Goal: Task Accomplishment & Management: Manage account settings

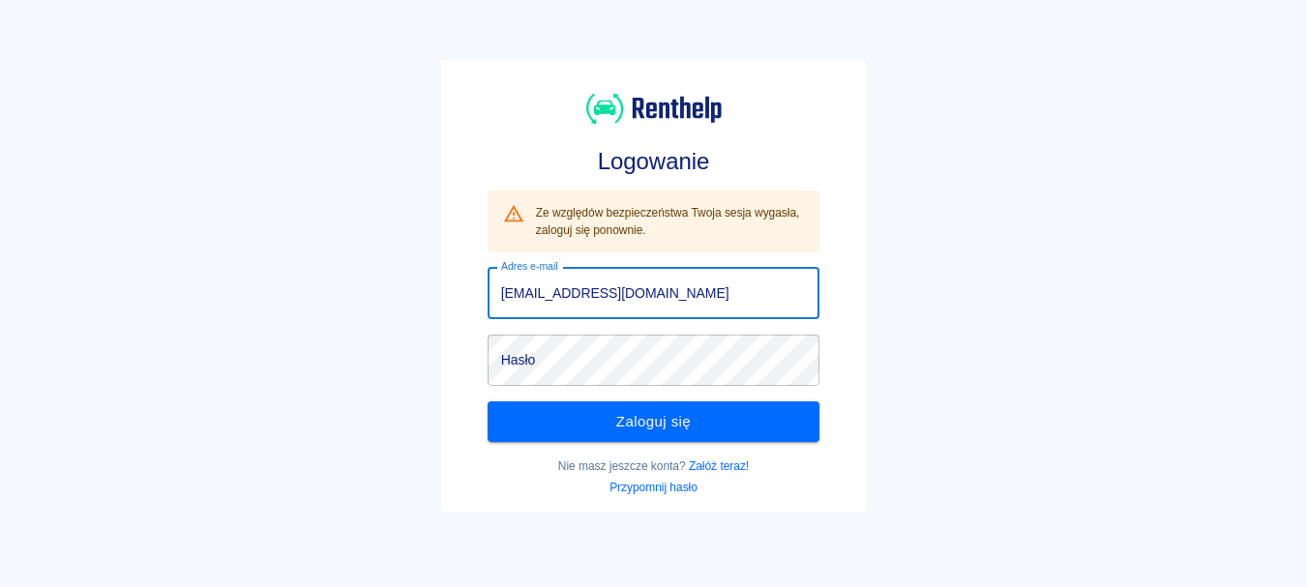
type input "[EMAIL_ADDRESS][DOMAIN_NAME]"
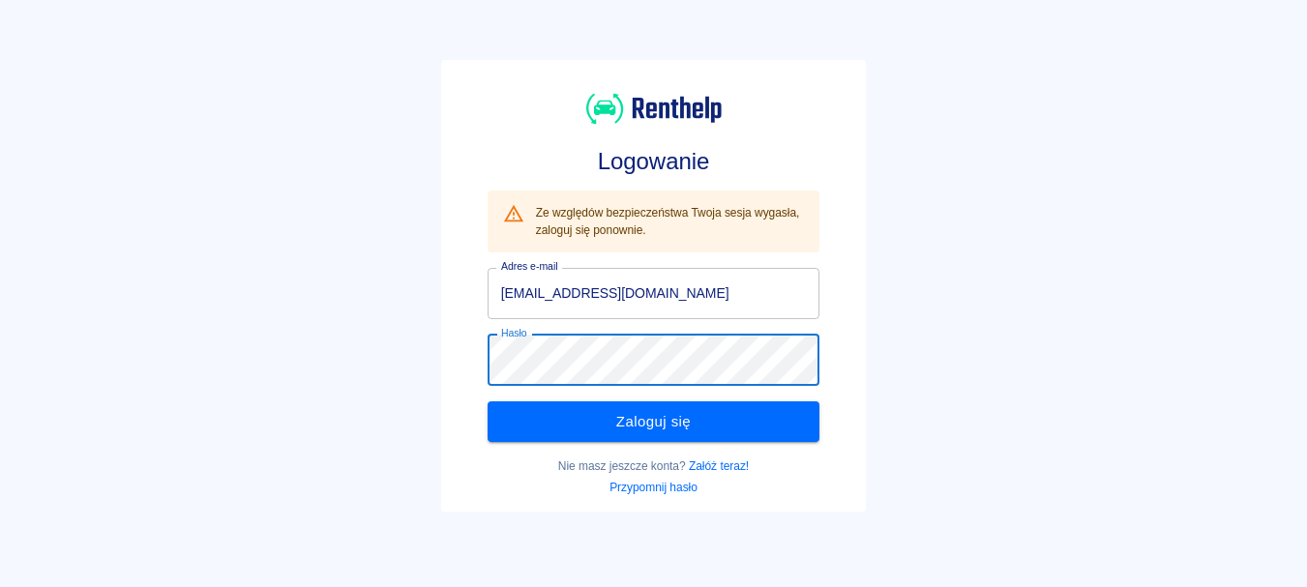
click button "Zaloguj się" at bounding box center [654, 422] width 333 height 41
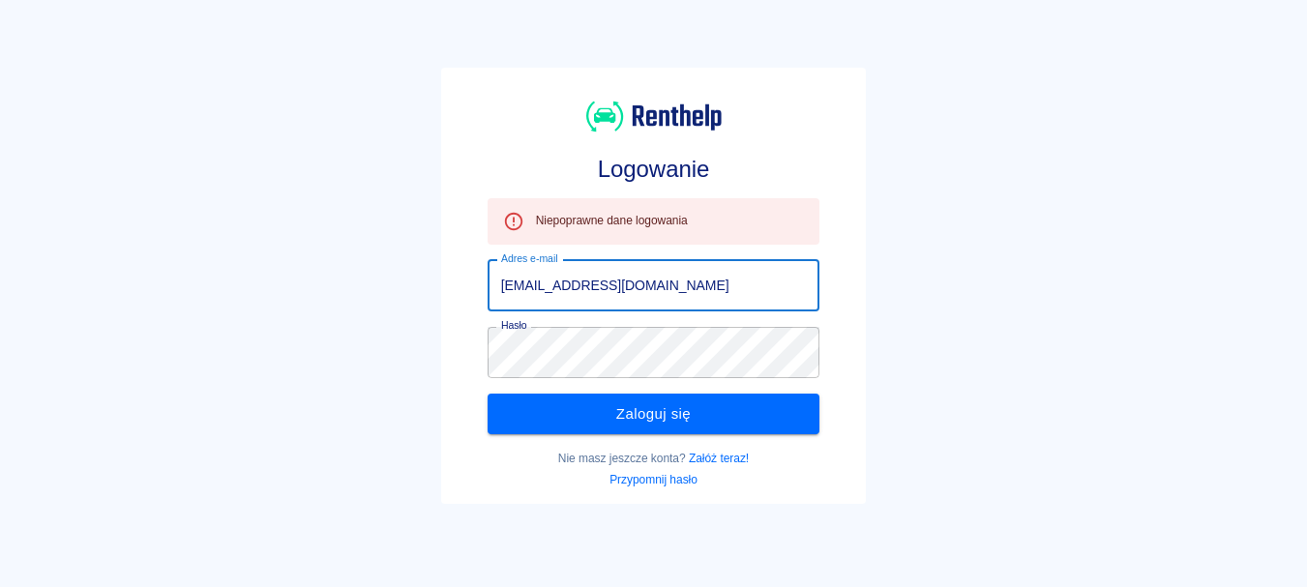
drag, startPoint x: 608, startPoint y: 286, endPoint x: 226, endPoint y: 292, distance: 381.3
click at [226, 292] on div "Logowanie Niepoprawne dane logowania Adres e-mail [EMAIL_ADDRESS][DOMAIN_NAME] …" at bounding box center [646, 278] width 1323 height 587
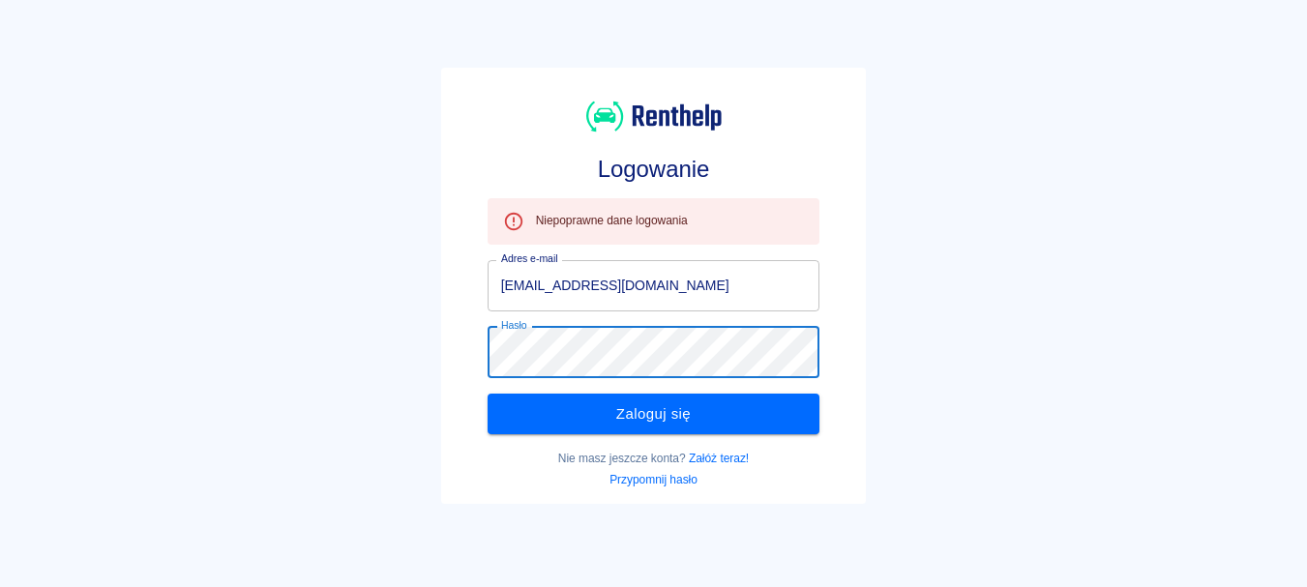
click button "Zaloguj się" at bounding box center [654, 414] width 333 height 41
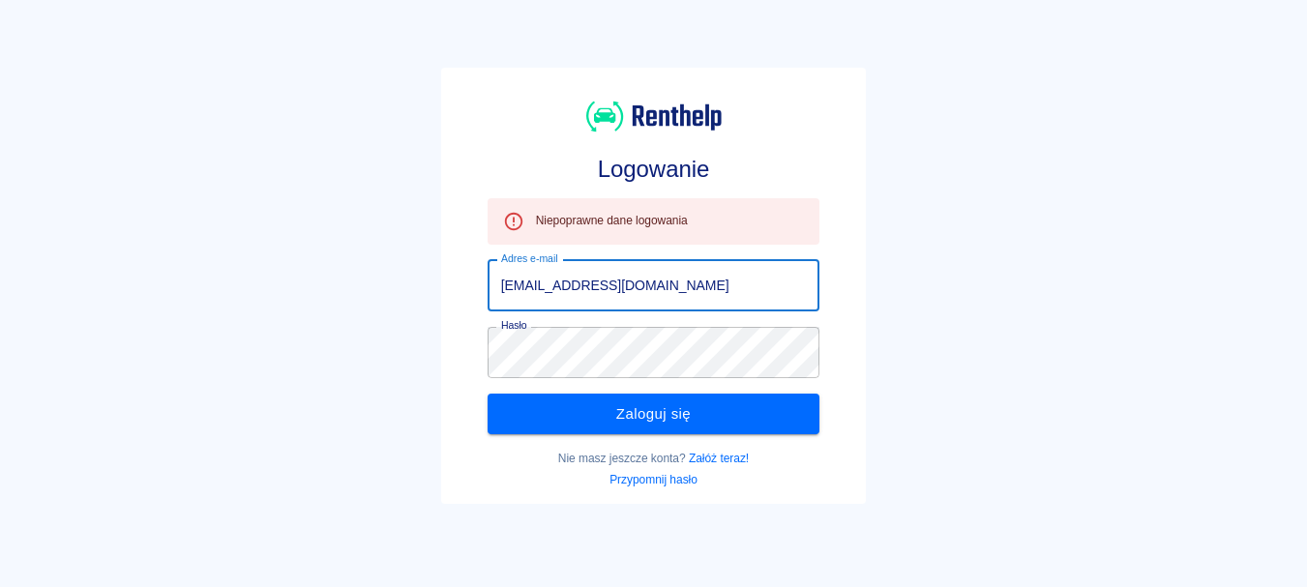
drag, startPoint x: 656, startPoint y: 291, endPoint x: 388, endPoint y: 296, distance: 268.1
click at [388, 296] on div "Logowanie Niepoprawne dane logowania Adres e-mail [EMAIL_ADDRESS][DOMAIN_NAME] …" at bounding box center [646, 278] width 1323 height 587
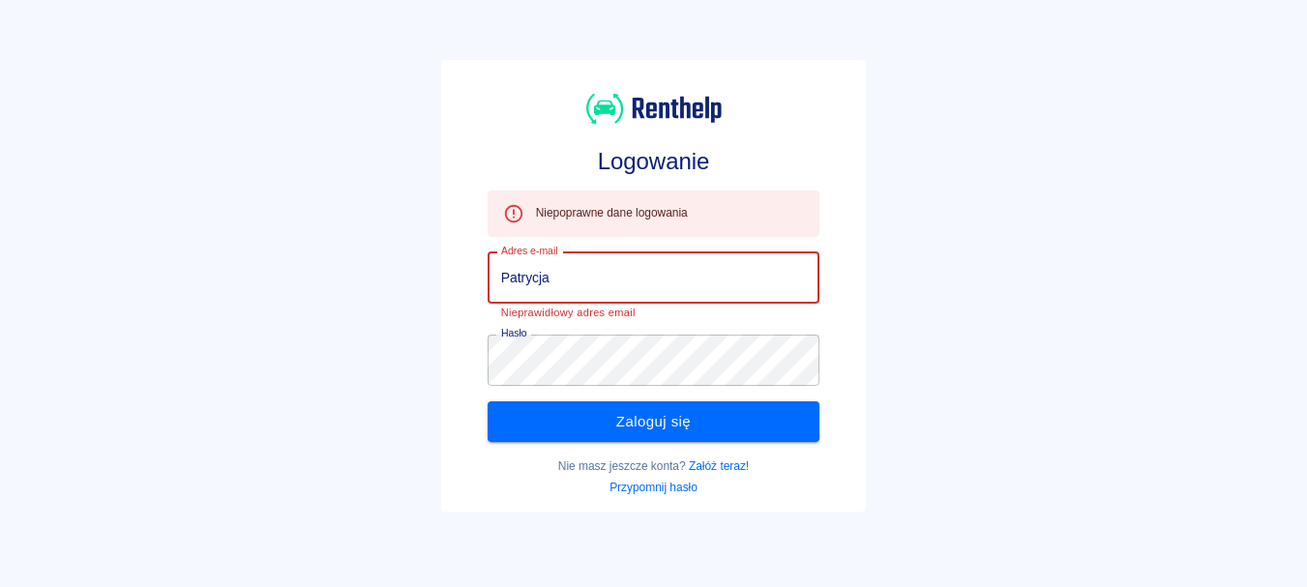
click at [488, 402] on button "Zaloguj się" at bounding box center [654, 422] width 333 height 41
type input "P"
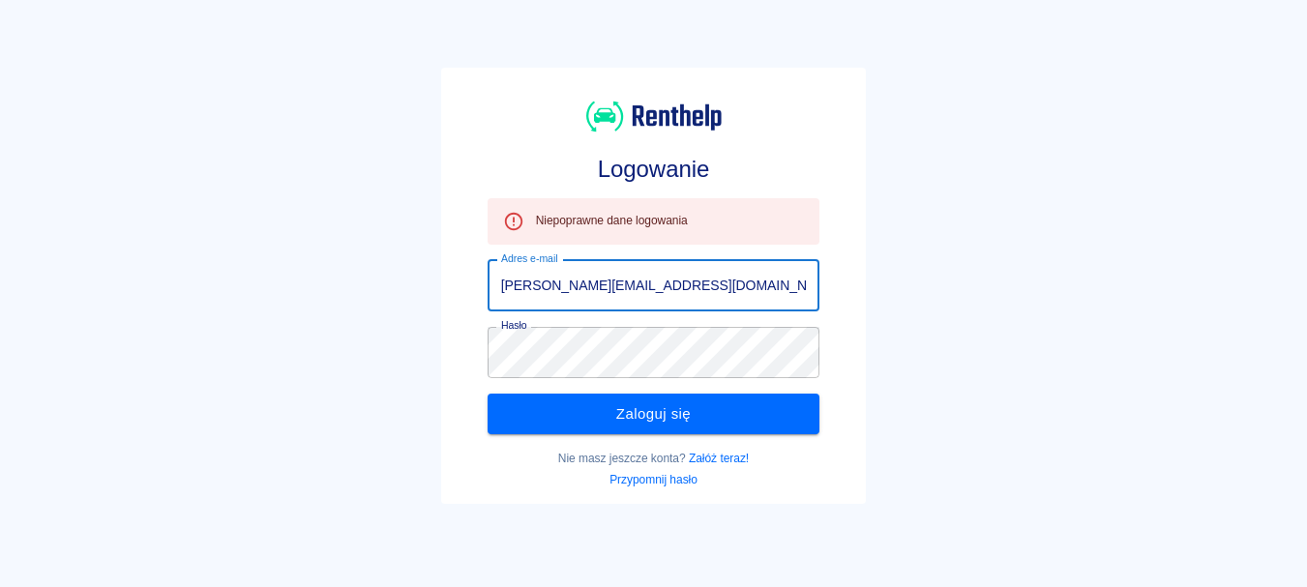
type input "[PERSON_NAME][EMAIL_ADDRESS][DOMAIN_NAME]"
click button "Zaloguj się" at bounding box center [654, 414] width 333 height 41
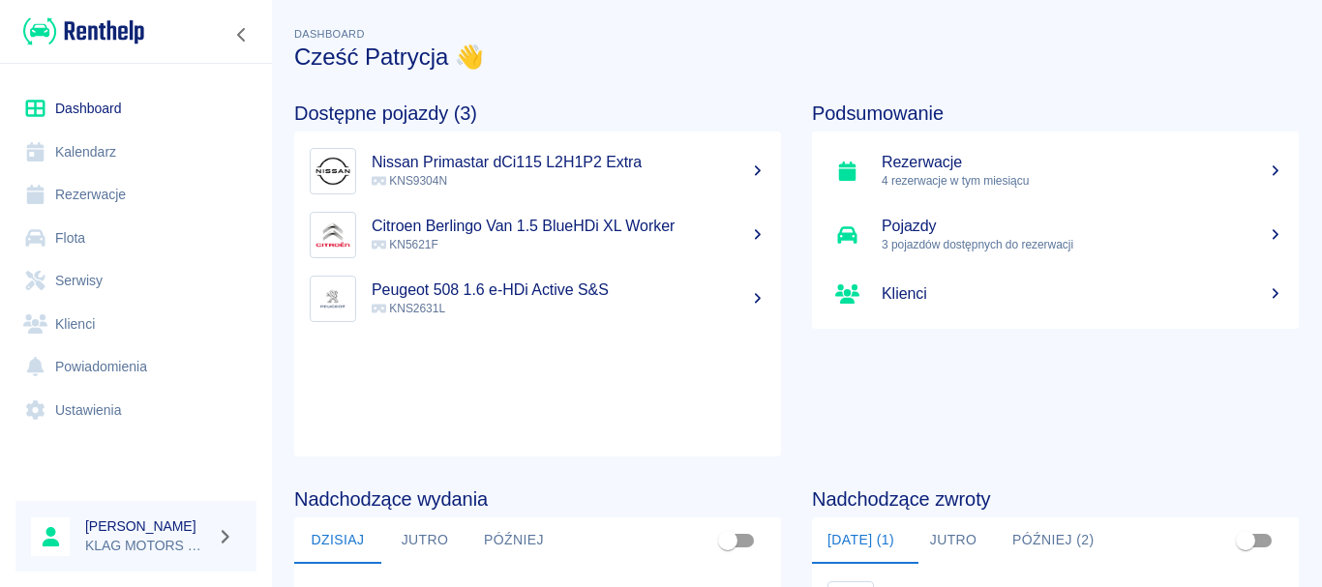
click at [145, 192] on link "Rezerwacje" at bounding box center [135, 195] width 241 height 44
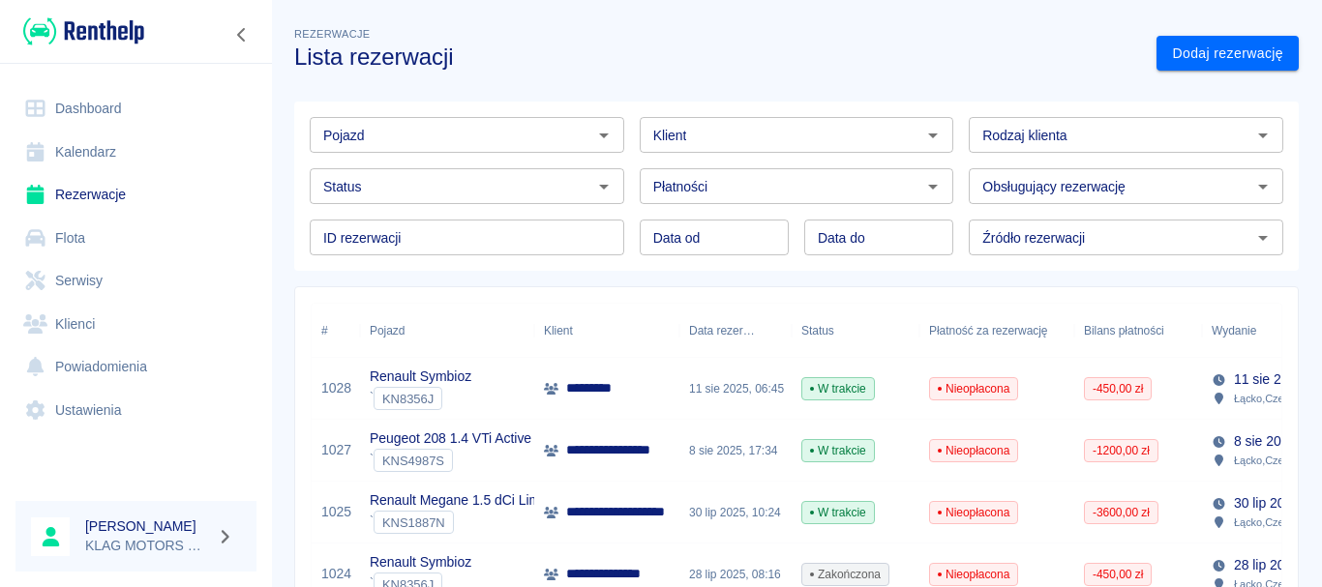
click at [472, 371] on div "Renault Symbioz ` KN8356J" at bounding box center [447, 389] width 174 height 62
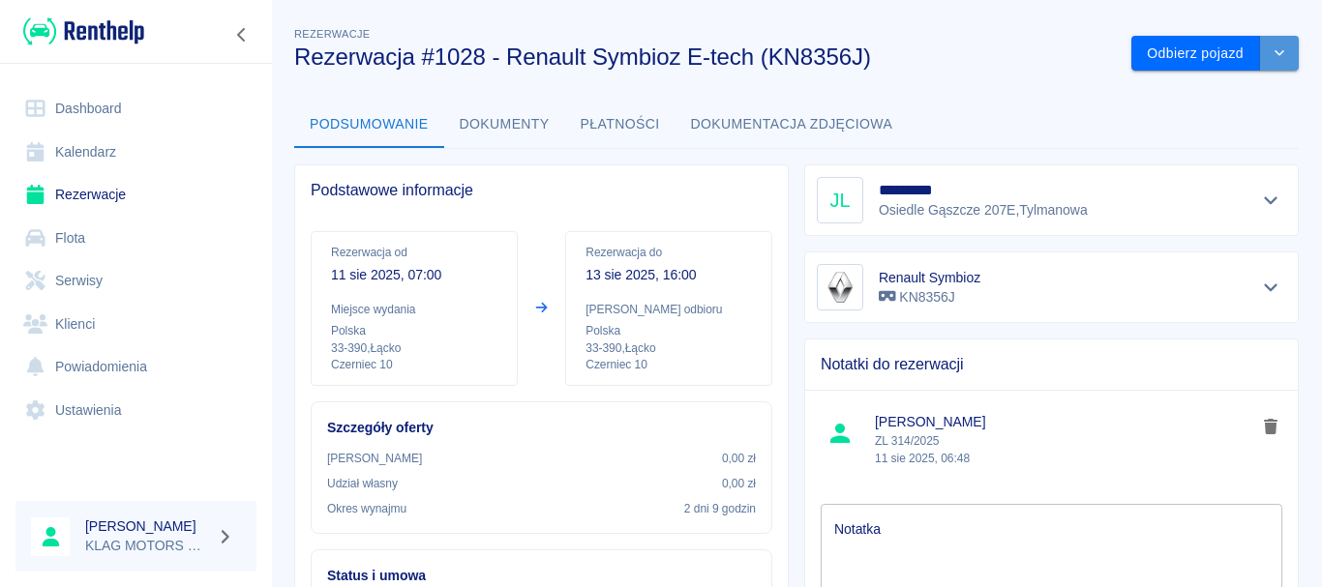
click at [1276, 53] on button "drop-down" at bounding box center [1279, 54] width 39 height 36
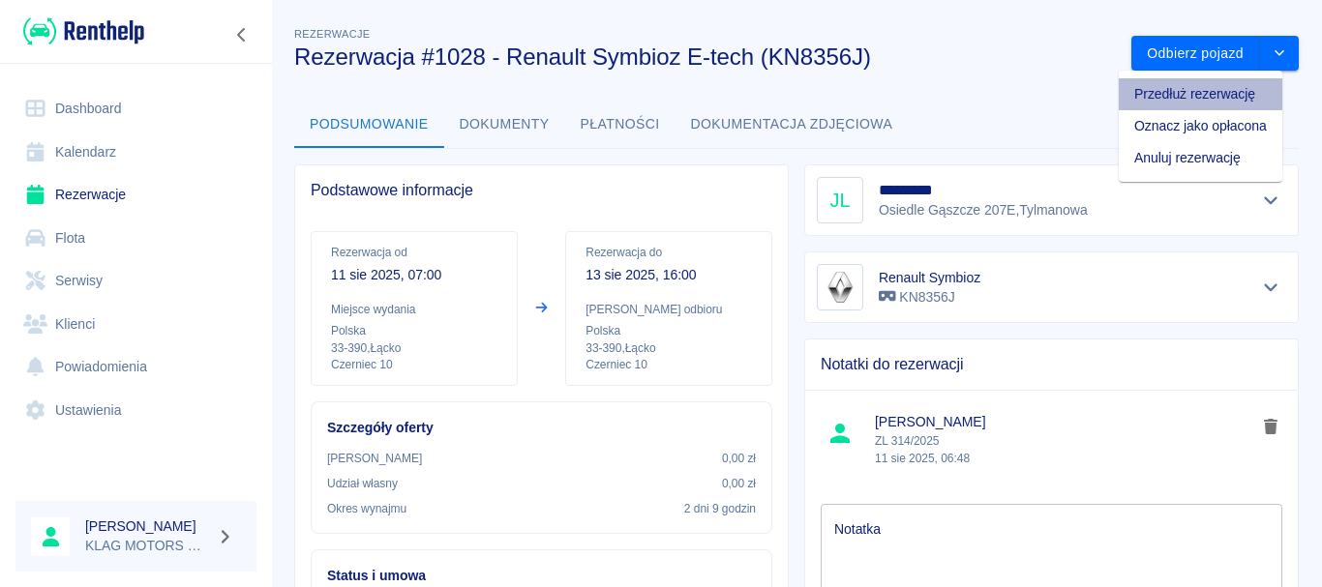
click at [1155, 90] on li "Przedłuż rezerwację" at bounding box center [1201, 94] width 164 height 32
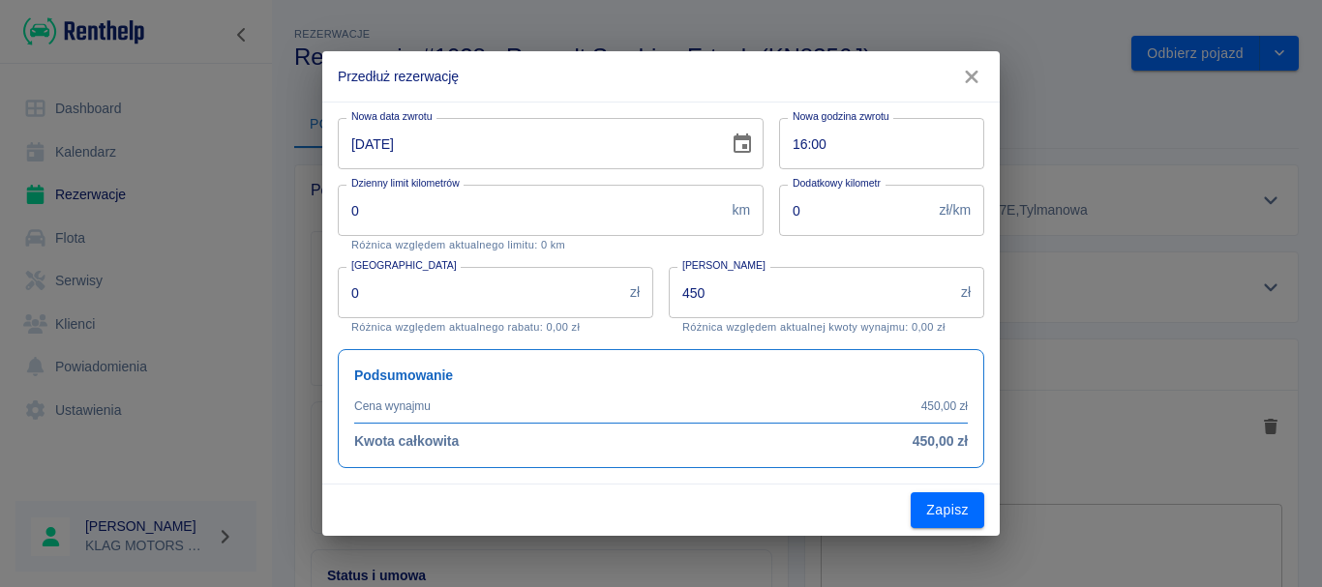
click at [800, 142] on input "16:00" at bounding box center [875, 143] width 192 height 51
type input "07:00"
click at [672, 335] on div "Podsumowanie Cena wynajmu 450,00 zł Kwota całkowita 450,00 zł" at bounding box center [653, 401] width 662 height 134
click at [716, 486] on div "Zapisz" at bounding box center [660, 510] width 677 height 51
click at [931, 513] on button "Zapisz" at bounding box center [948, 511] width 74 height 36
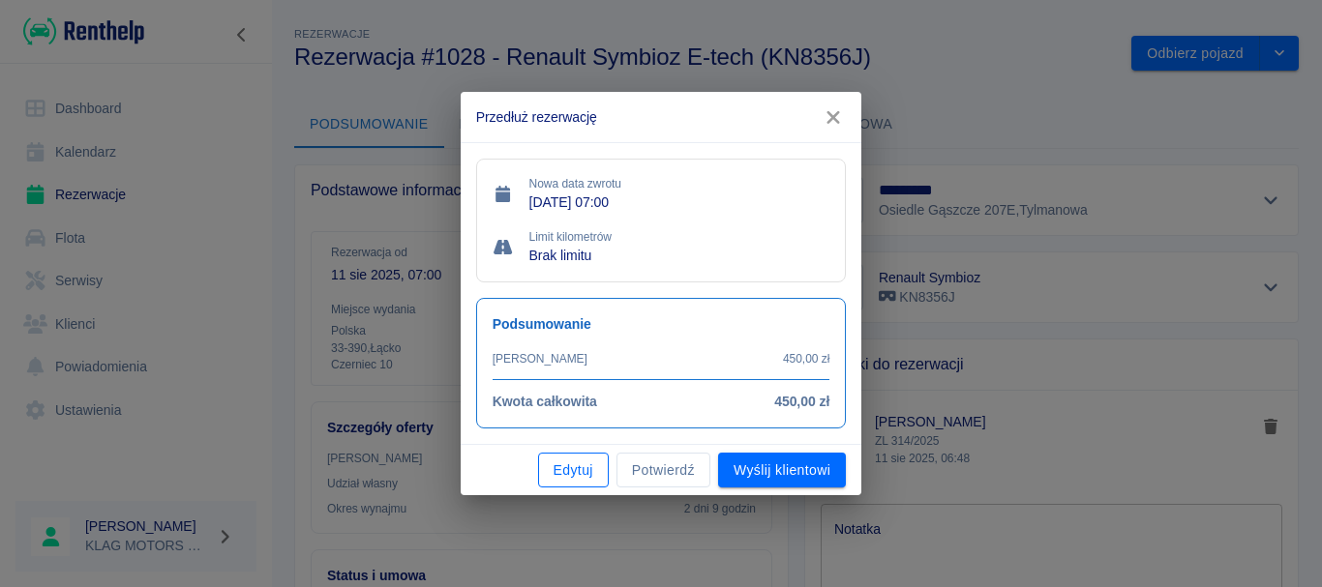
click at [589, 468] on button "Edytuj" at bounding box center [573, 471] width 71 height 36
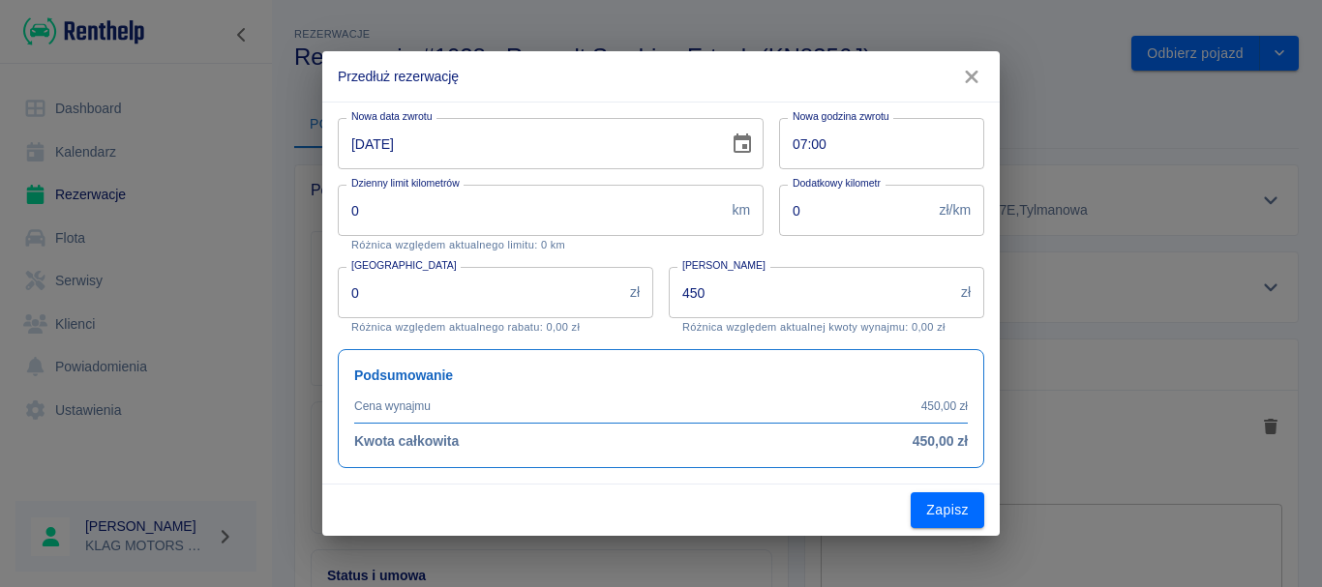
click at [968, 79] on icon "button" at bounding box center [971, 77] width 13 height 13
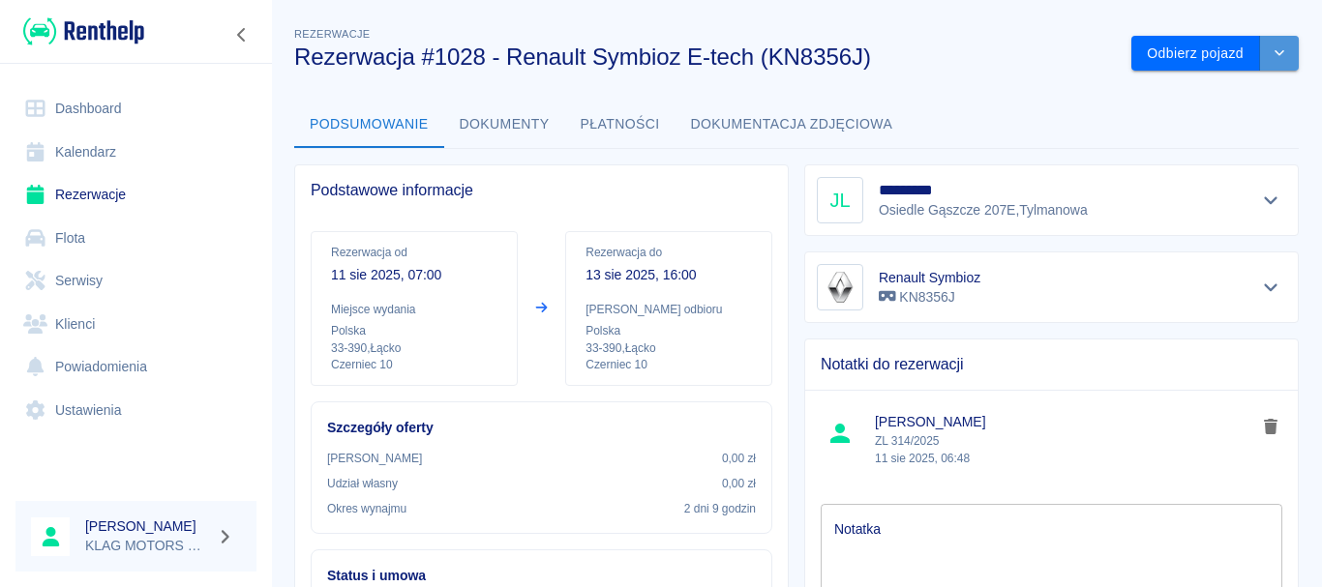
click at [1274, 45] on button "drop-down" at bounding box center [1279, 54] width 39 height 36
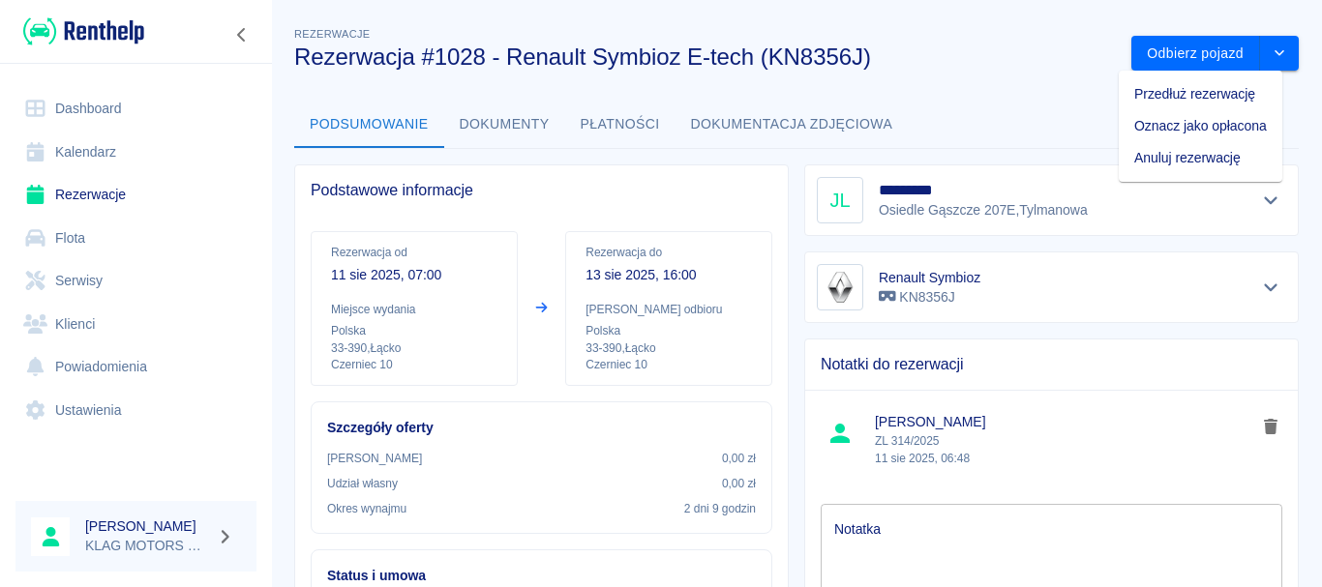
click at [1172, 103] on li "Przedłuż rezerwację" at bounding box center [1201, 94] width 164 height 32
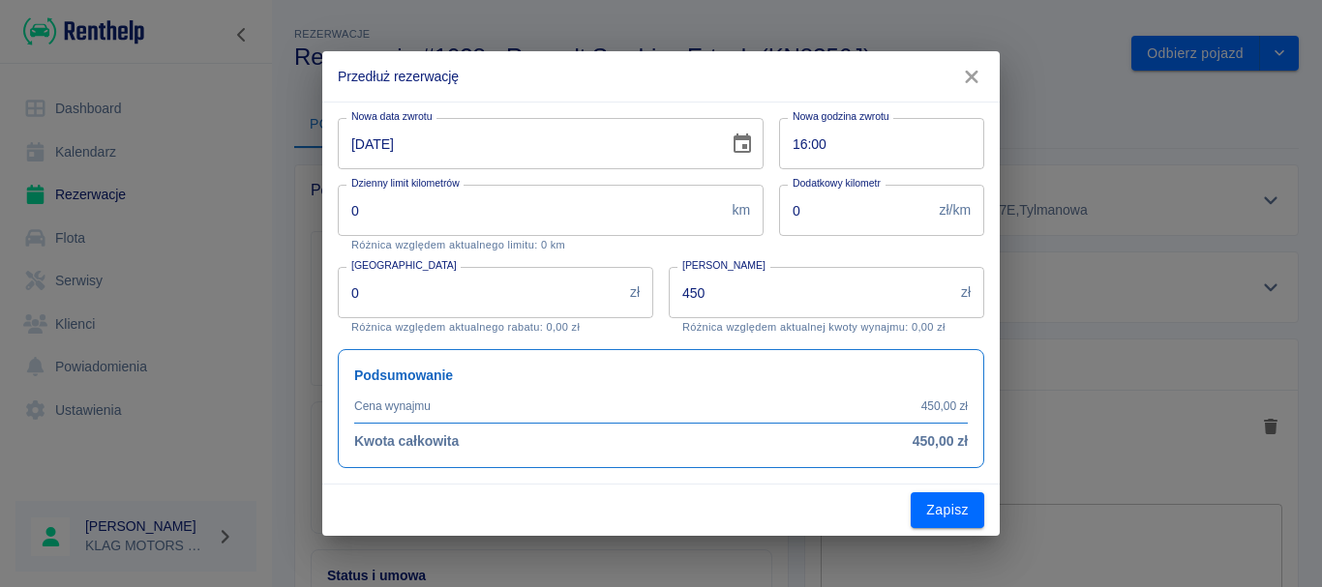
click at [801, 146] on input "16:00" at bounding box center [875, 143] width 192 height 51
type input "07:00"
click at [674, 90] on h2 "Przedłuż rezerwację" at bounding box center [660, 76] width 677 height 50
click at [606, 306] on div "Nowa data zwrotu 13-08-2025 Nowa data zwrotu Nowa godzina zwrotu 07:00 Nowa god…" at bounding box center [653, 286] width 662 height 366
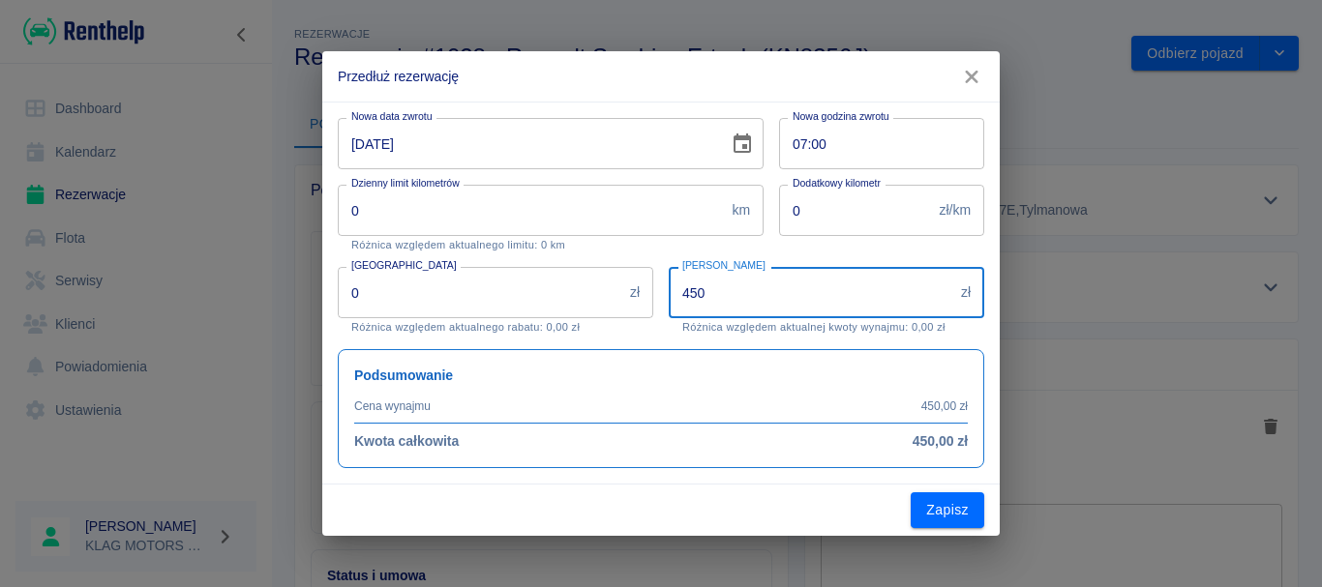
type input "0"
type input "380"
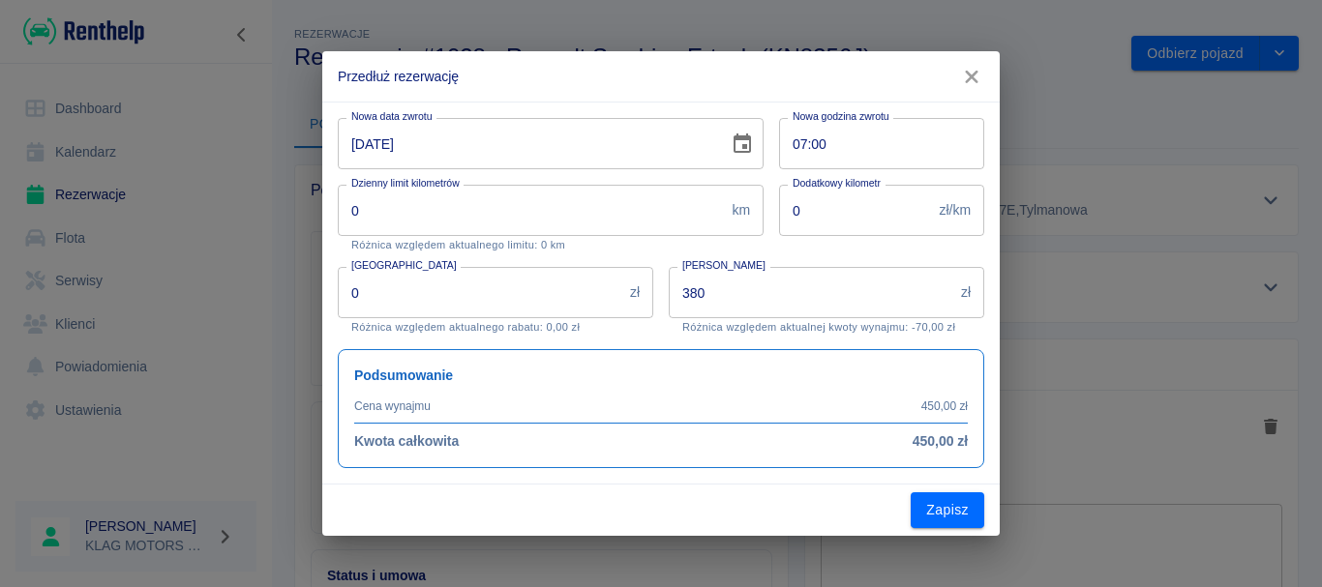
click at [651, 250] on p "Różnica względem aktualnego limitu: 0 km" at bounding box center [550, 245] width 399 height 13
click at [935, 508] on button "Zapisz" at bounding box center [948, 511] width 74 height 36
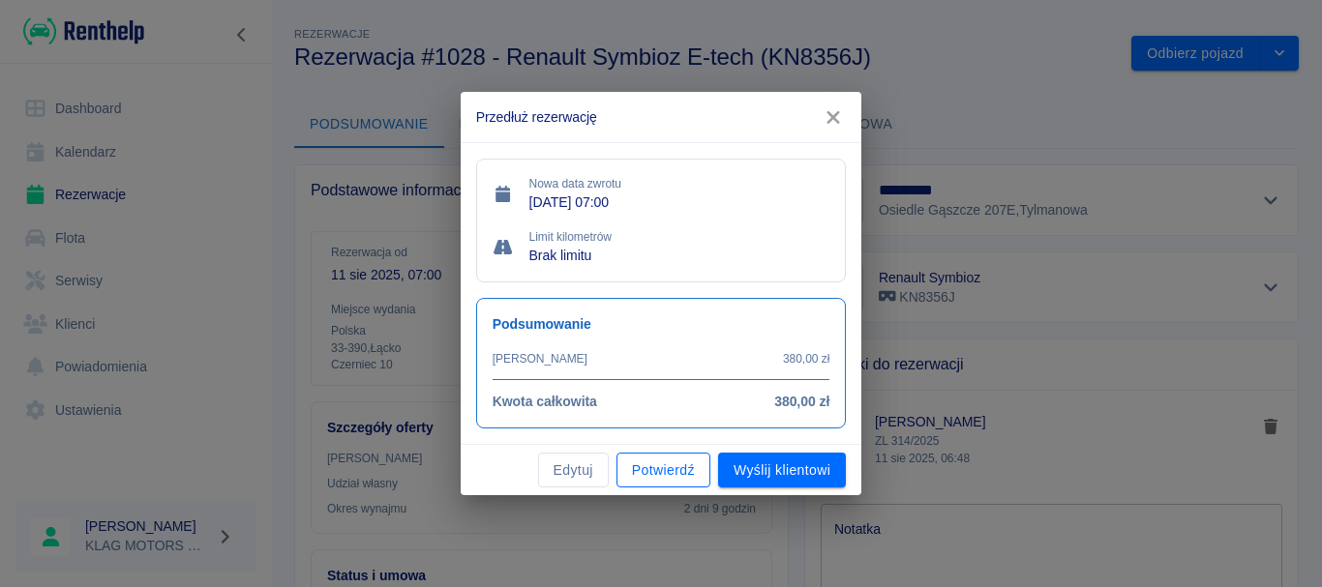
click at [657, 475] on button "Potwierdź" at bounding box center [663, 471] width 94 height 36
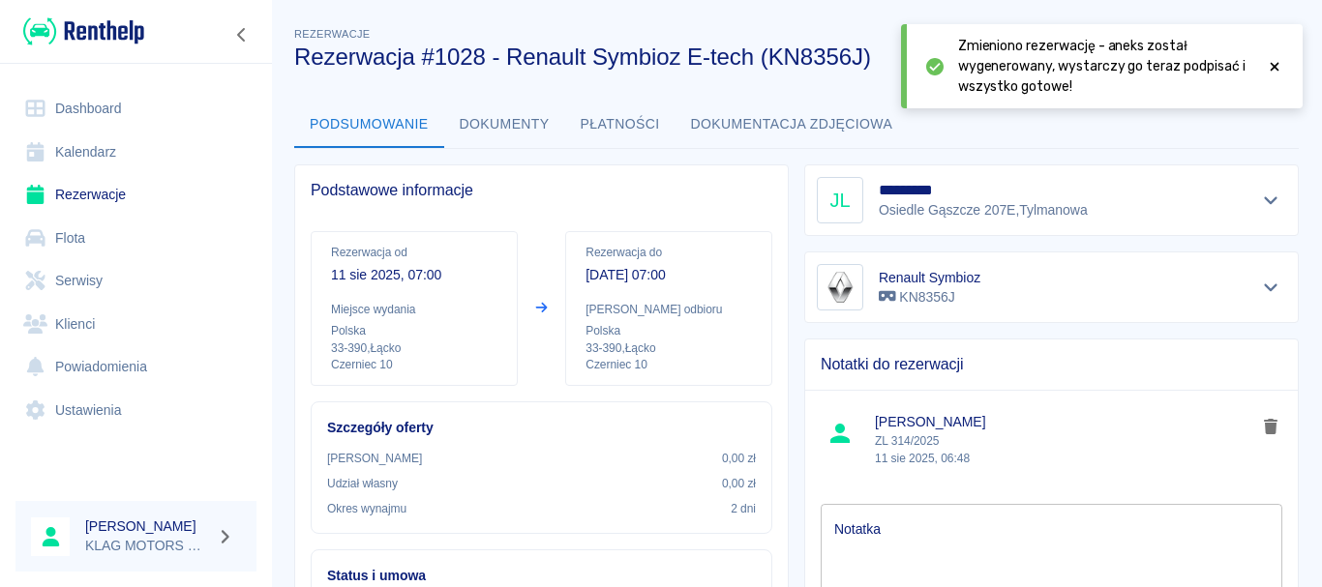
click at [1278, 68] on icon at bounding box center [1274, 67] width 17 height 14
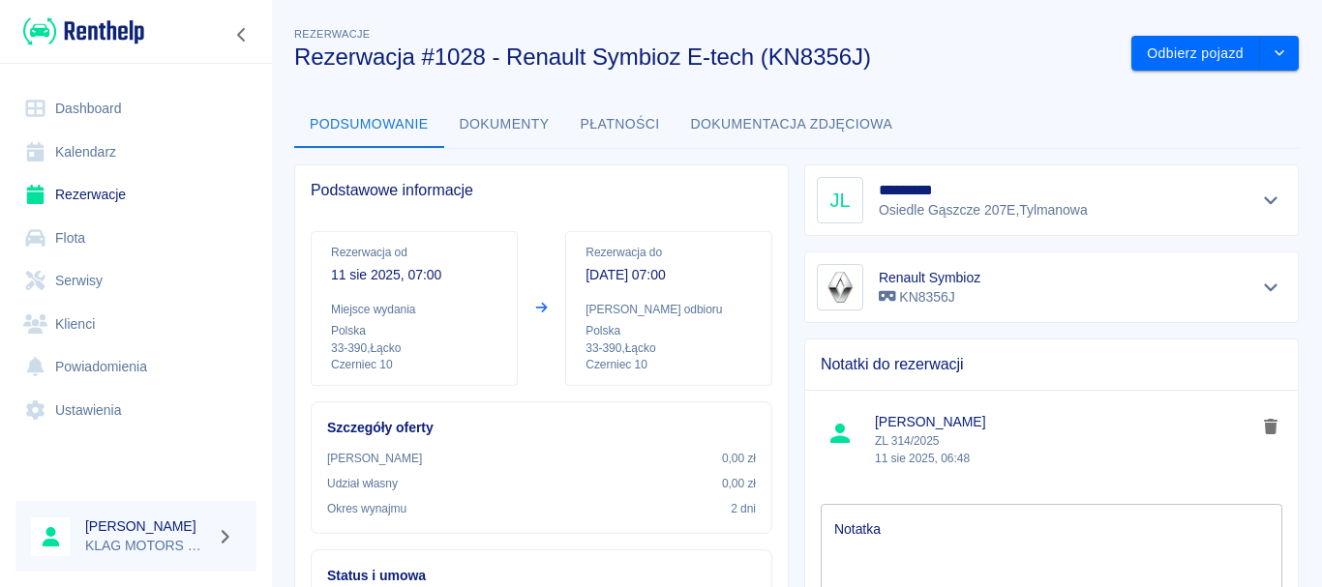
click at [639, 119] on button "Płatności" at bounding box center [620, 125] width 110 height 46
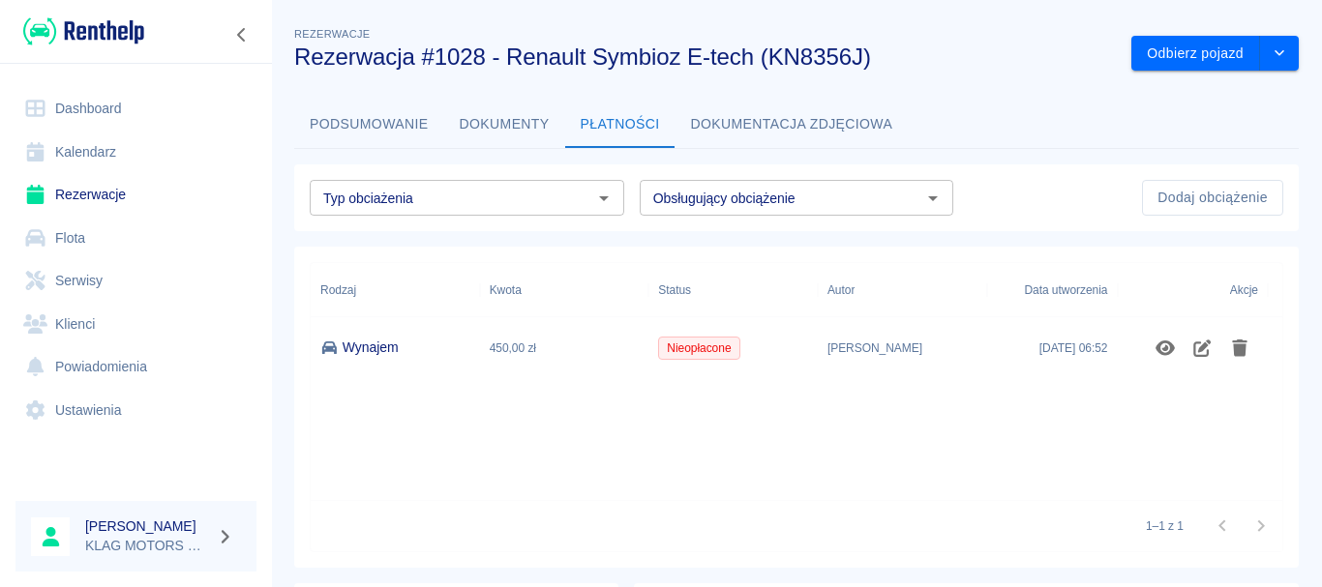
click at [372, 129] on button "Podsumowanie" at bounding box center [369, 125] width 150 height 46
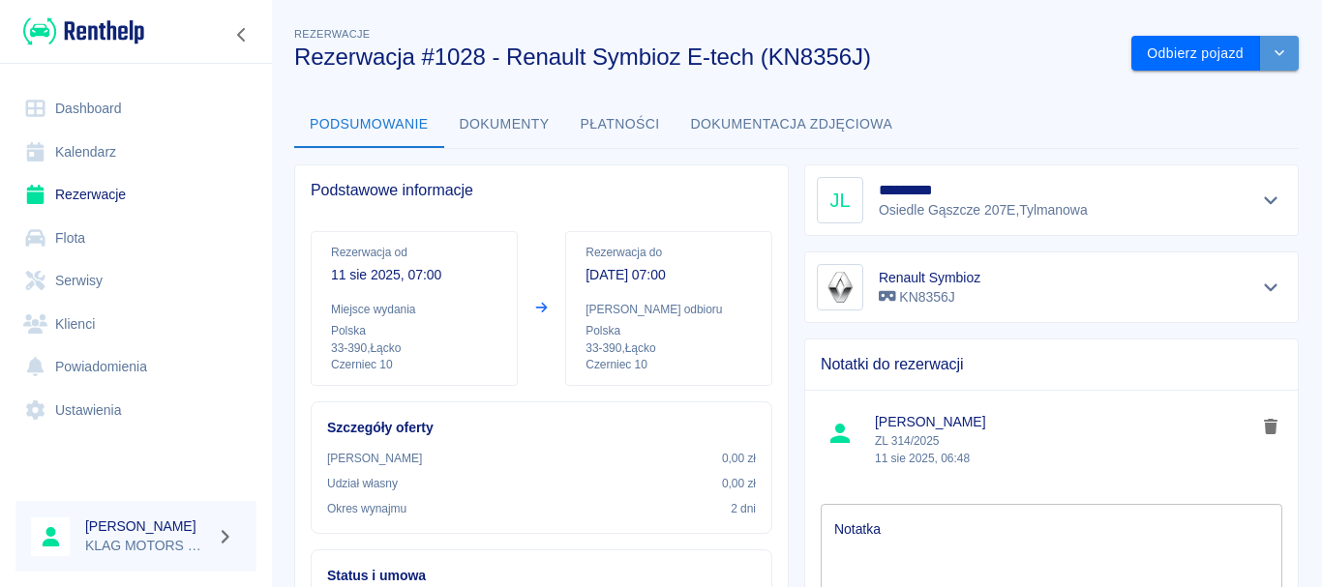
click at [1274, 57] on button "drop-down" at bounding box center [1279, 54] width 39 height 36
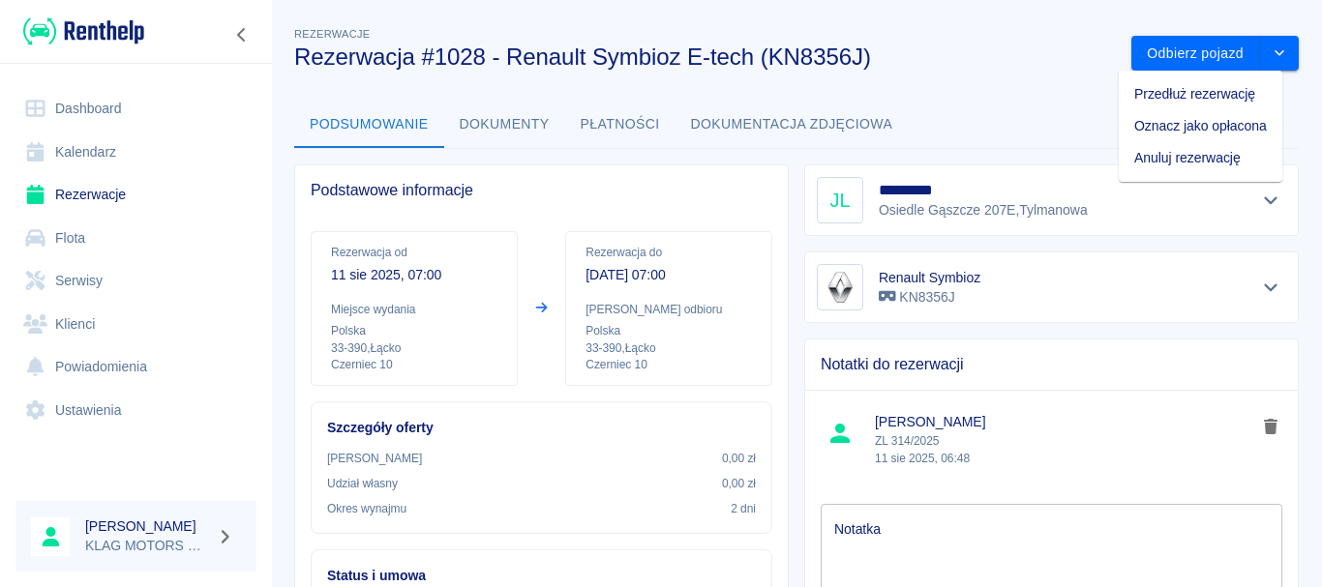
click at [644, 129] on button "Płatności" at bounding box center [620, 125] width 110 height 46
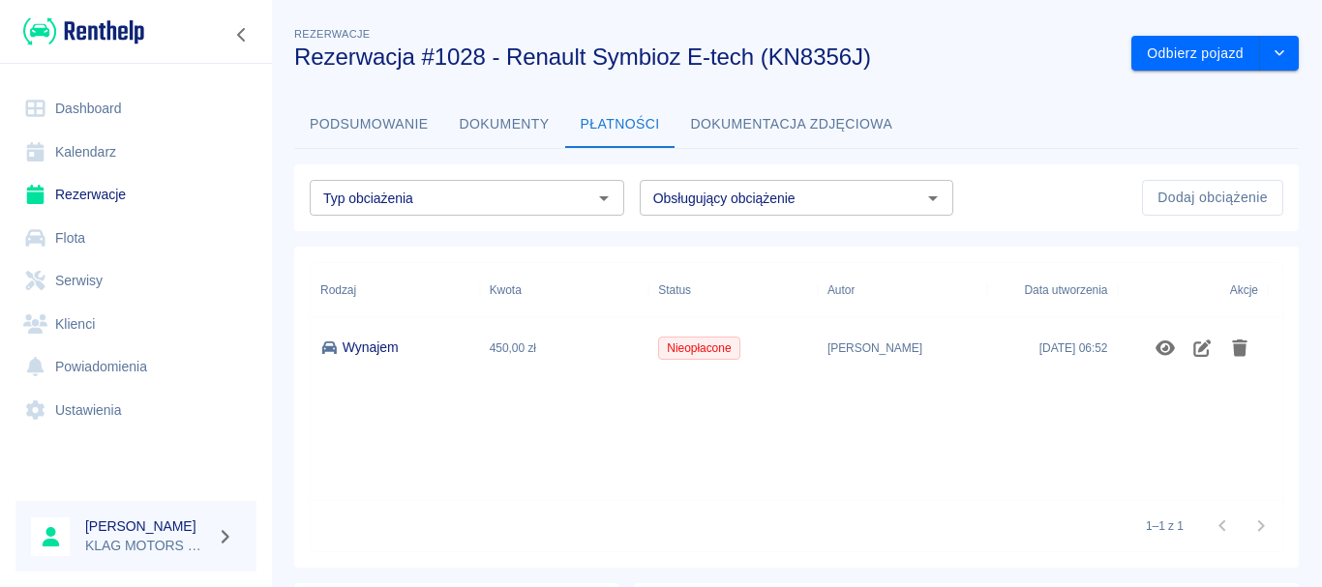
click at [832, 117] on button "Dokumentacja zdjęciowa" at bounding box center [791, 125] width 233 height 46
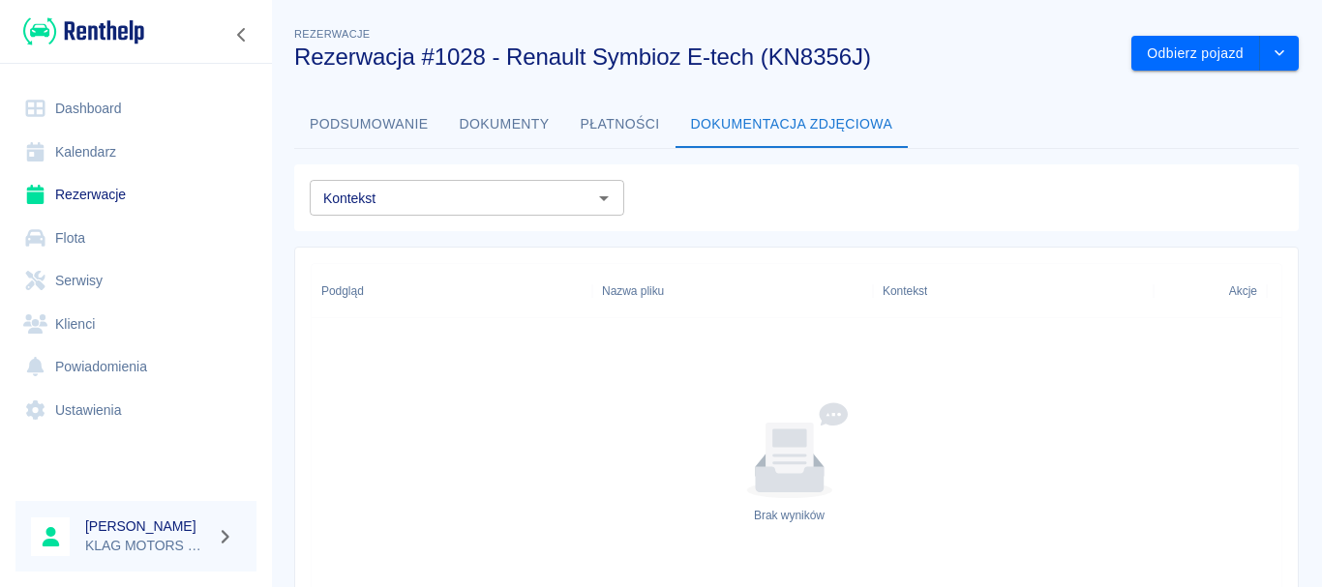
click at [481, 118] on button "Dokumenty" at bounding box center [504, 125] width 121 height 46
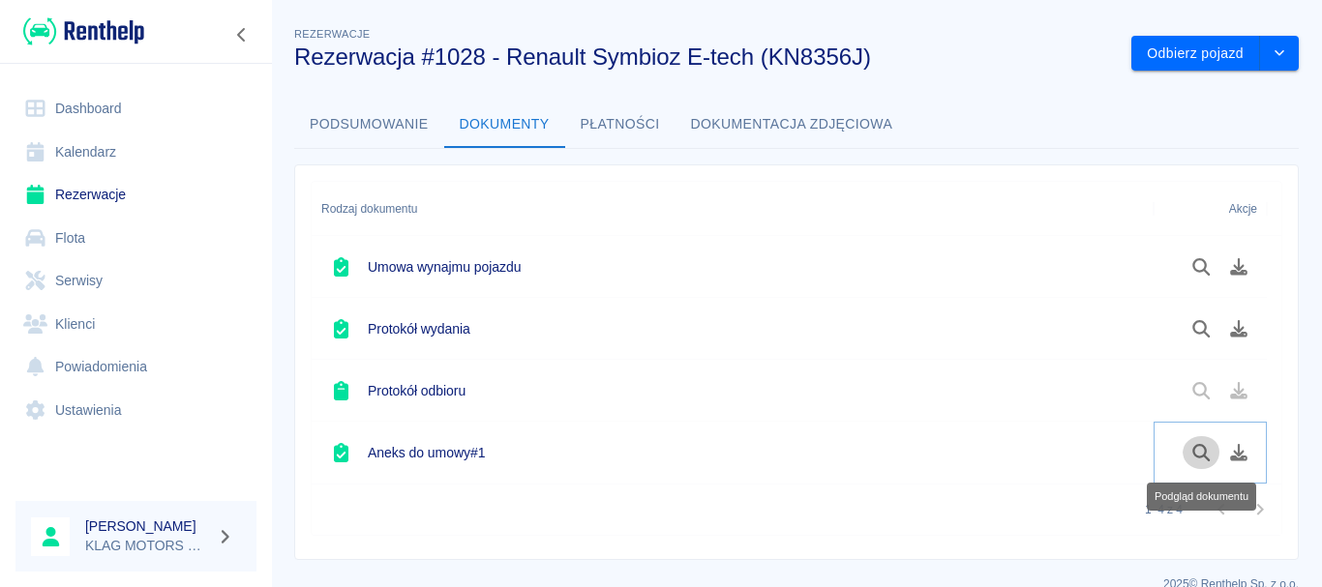
click at [1203, 459] on icon "Podgląd dokumentu" at bounding box center [1201, 452] width 22 height 17
click at [1271, 53] on icon "drop-down" at bounding box center [1278, 52] width 15 height 13
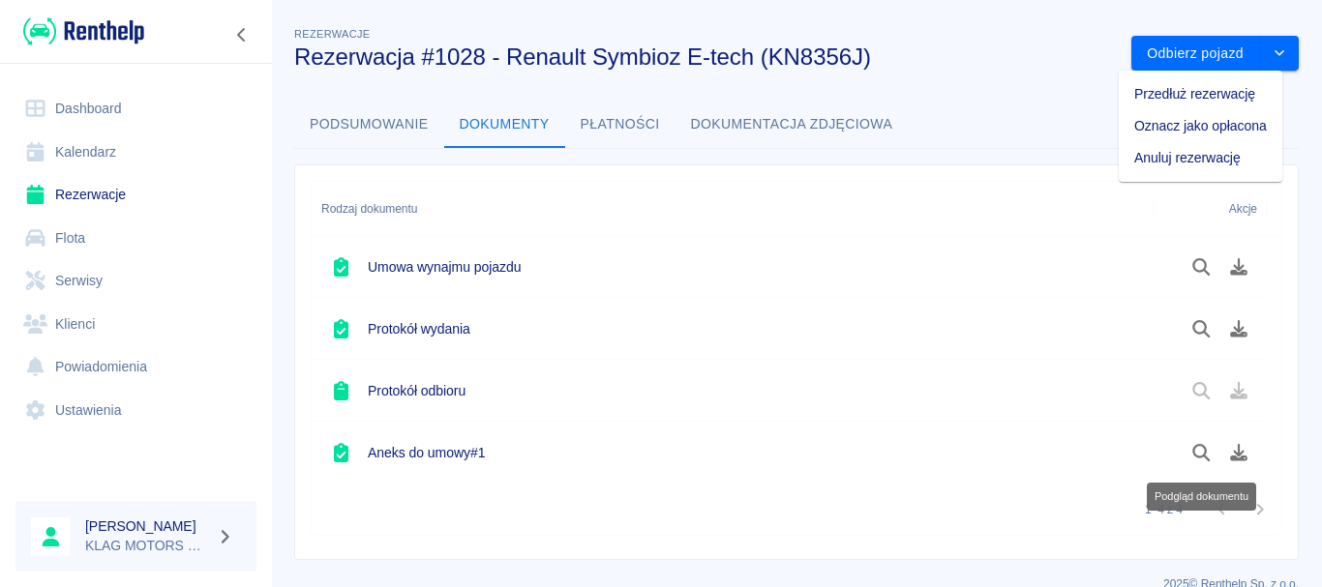
click at [1021, 149] on div "Rodzaj dokumentu Akcje Umowa wynajmu pojazdu Protokół wydania Protokół odbioru …" at bounding box center [789, 354] width 1020 height 411
click at [612, 116] on button "Płatności" at bounding box center [620, 125] width 110 height 46
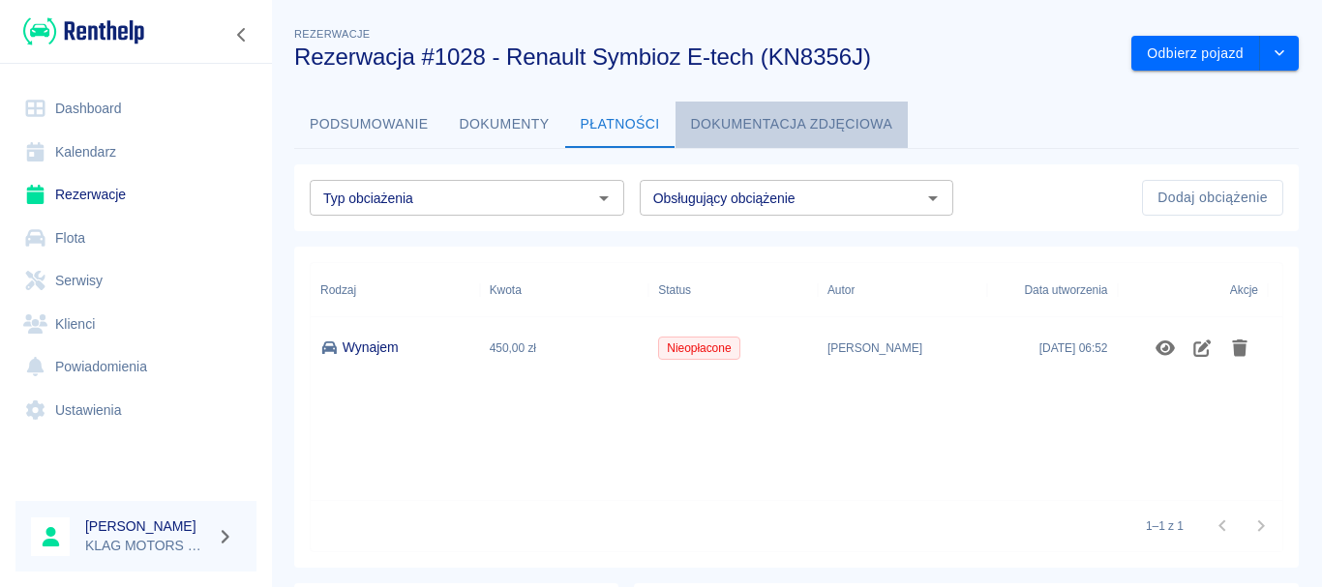
click at [717, 124] on button "Dokumentacja zdjęciowa" at bounding box center [791, 125] width 233 height 46
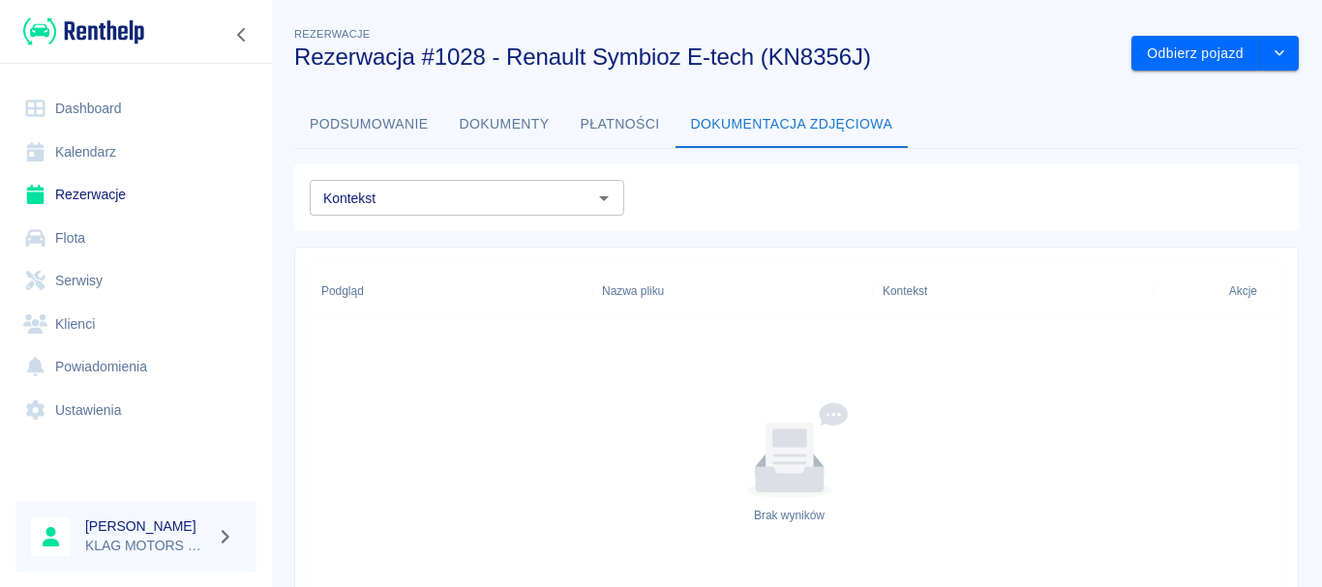
click at [327, 125] on button "Podsumowanie" at bounding box center [369, 125] width 150 height 46
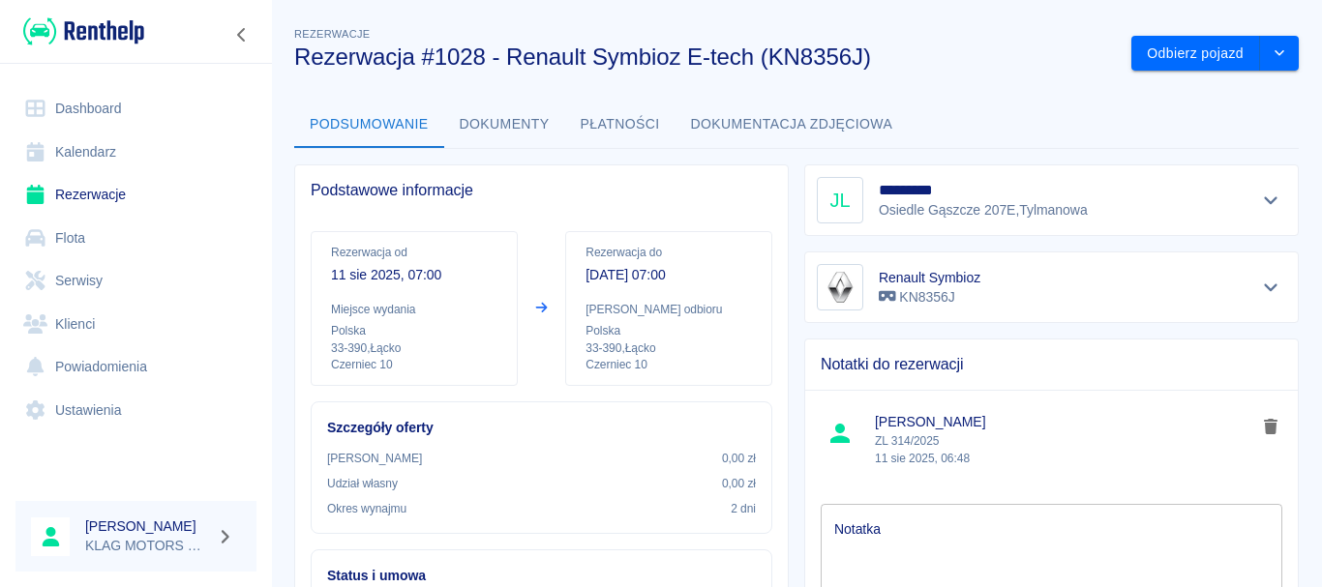
click at [662, 127] on button "Płatności" at bounding box center [620, 125] width 110 height 46
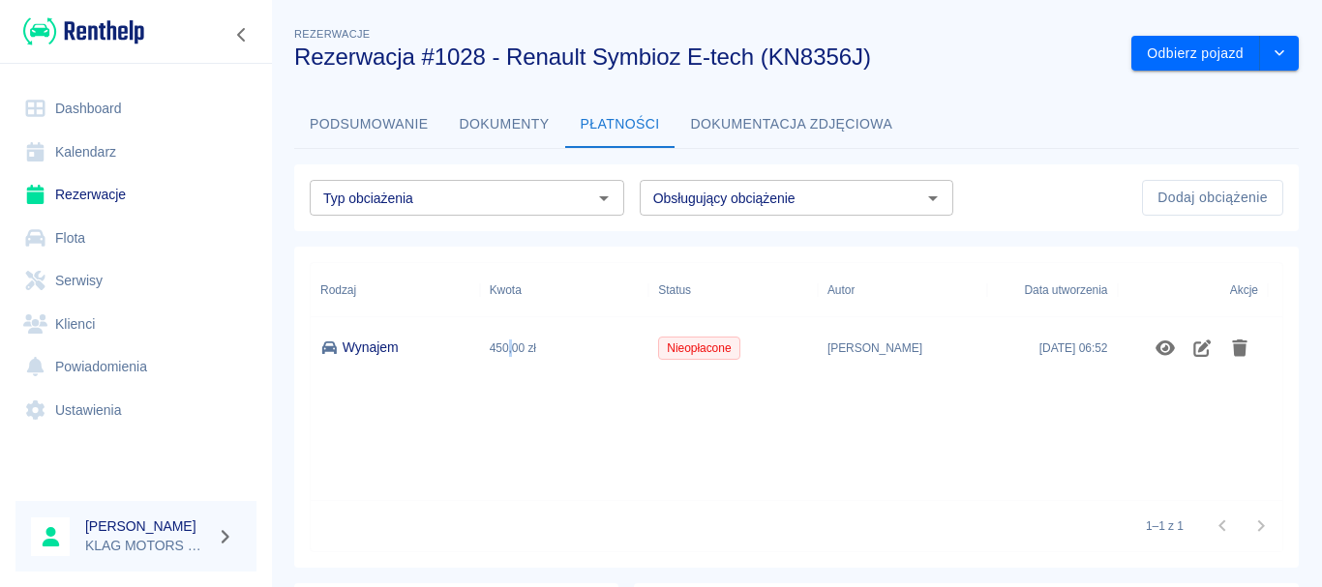
click at [512, 350] on div "450,00 zł" at bounding box center [564, 348] width 169 height 62
click at [1268, 69] on button "drop-down" at bounding box center [1279, 54] width 39 height 36
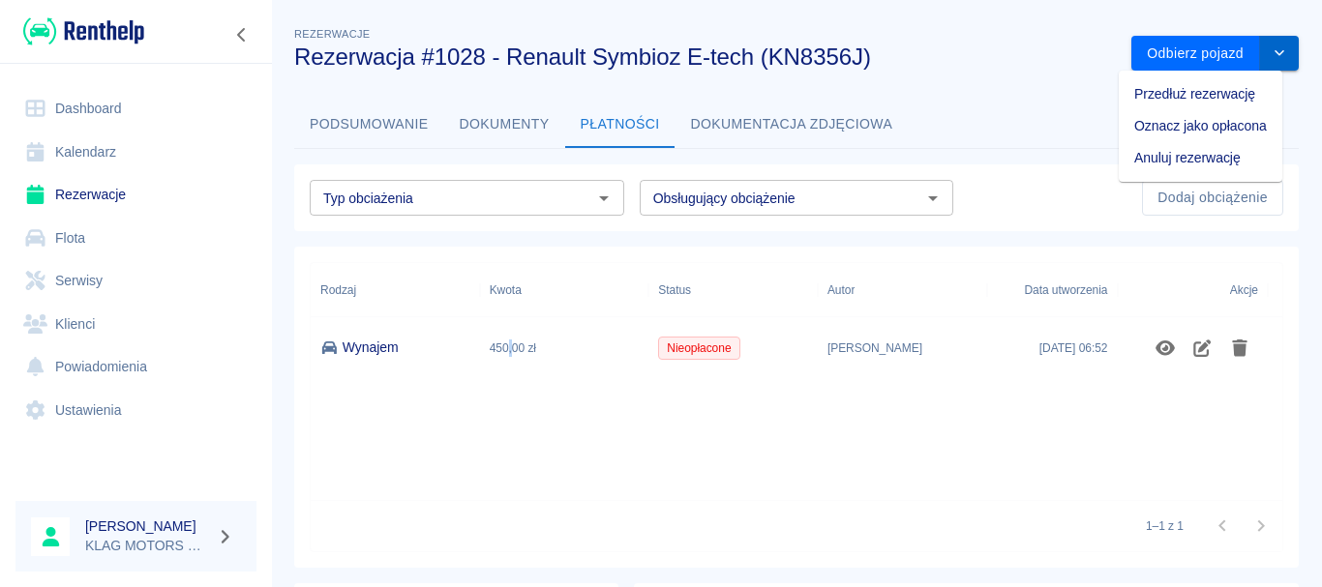
drag, startPoint x: 1268, startPoint y: 69, endPoint x: 905, endPoint y: 127, distance: 367.5
click at [1269, 68] on button "drop-down" at bounding box center [1279, 54] width 39 height 36
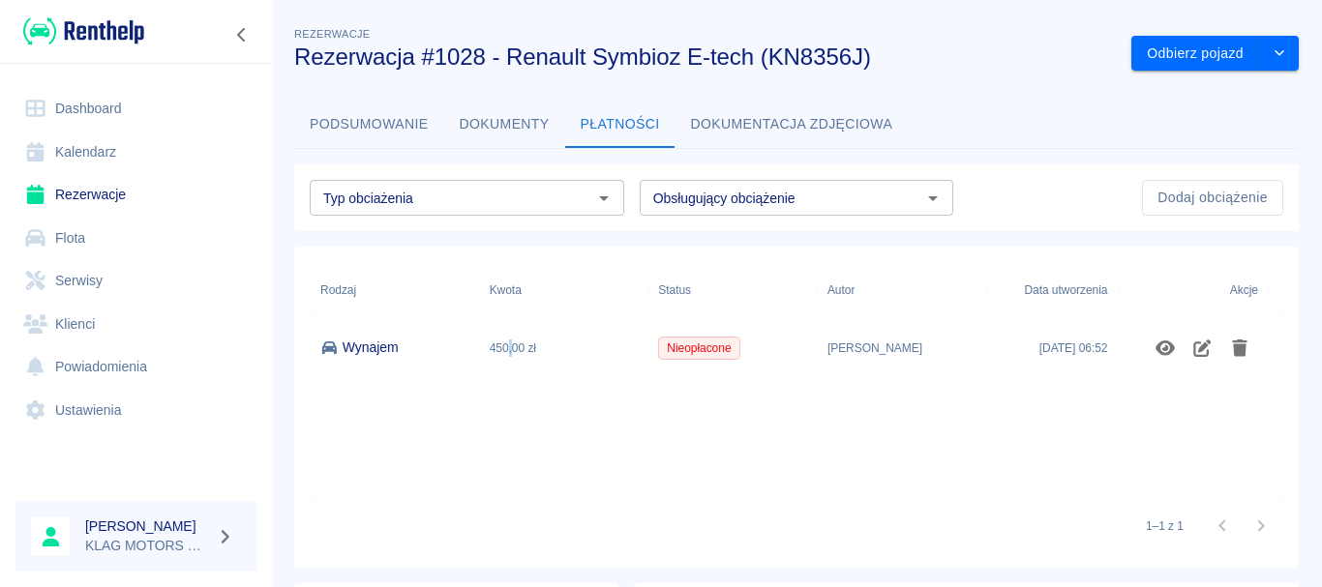
click at [482, 134] on button "Dokumenty" at bounding box center [504, 125] width 121 height 46
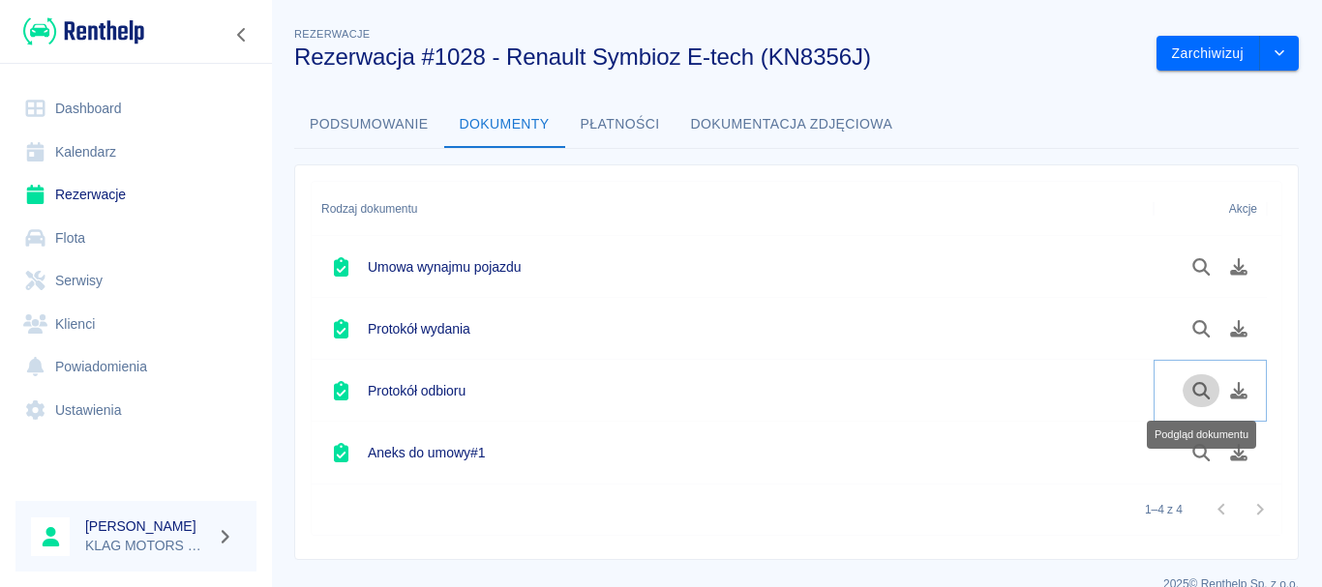
click at [1207, 388] on icon "Podgląd dokumentu" at bounding box center [1201, 390] width 22 height 17
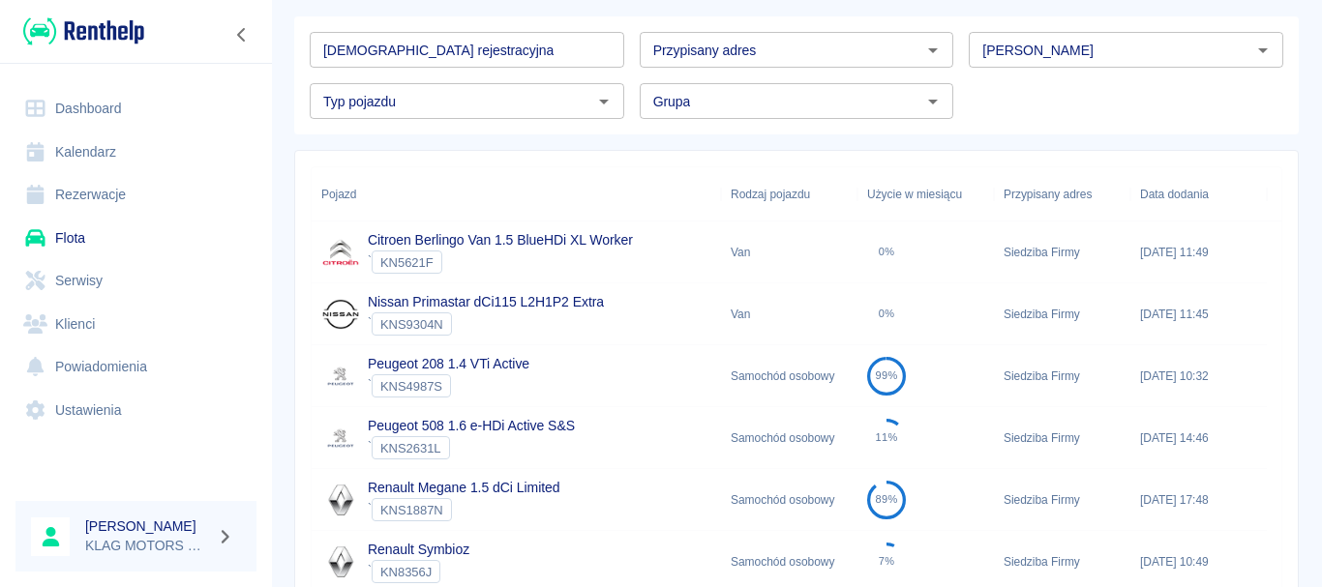
scroll to position [194, 0]
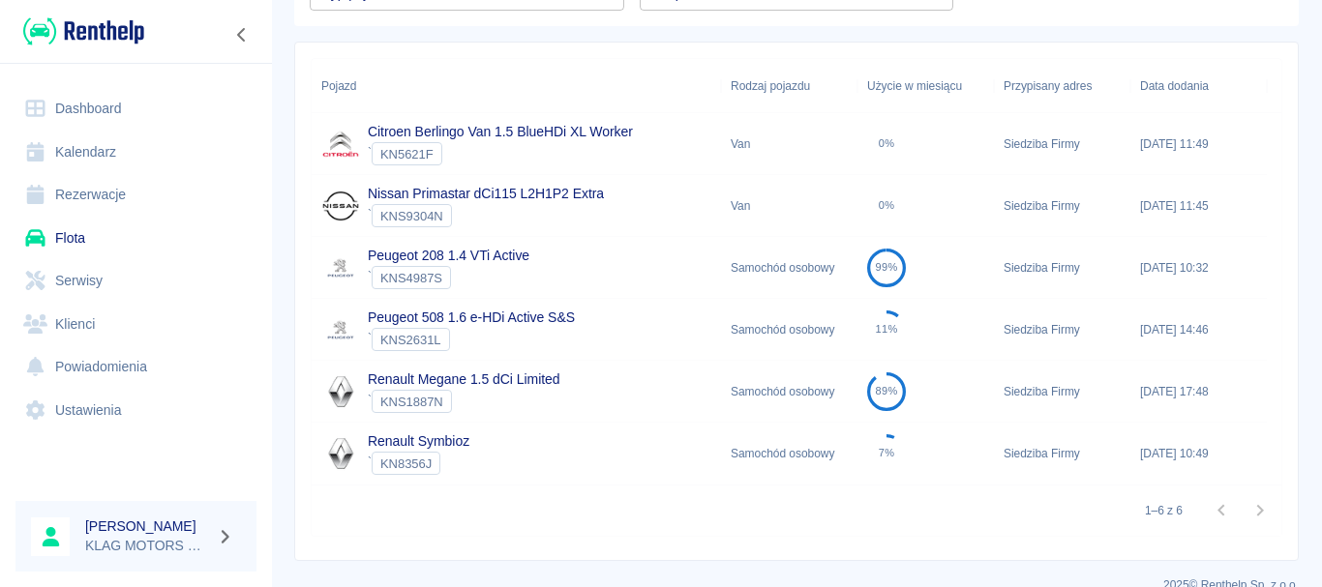
click at [562, 451] on div "Renault Symbioz ` KN8356J" at bounding box center [516, 454] width 409 height 62
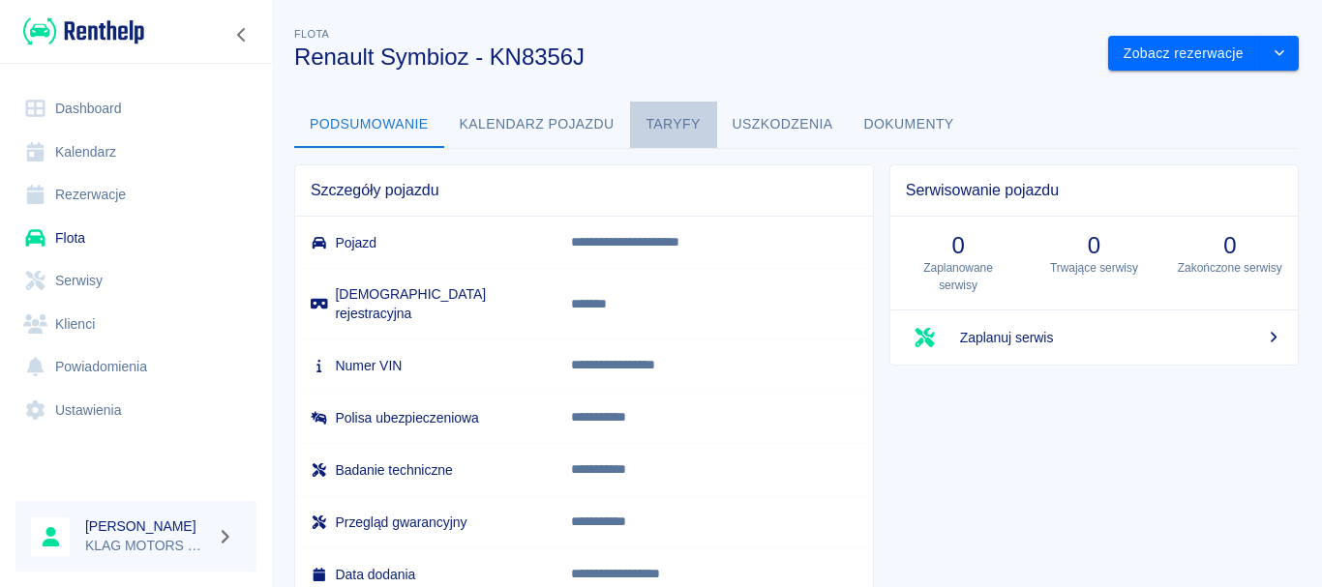
click at [673, 124] on button "Taryfy" at bounding box center [673, 125] width 87 height 46
